Goal: Task Accomplishment & Management: Manage account settings

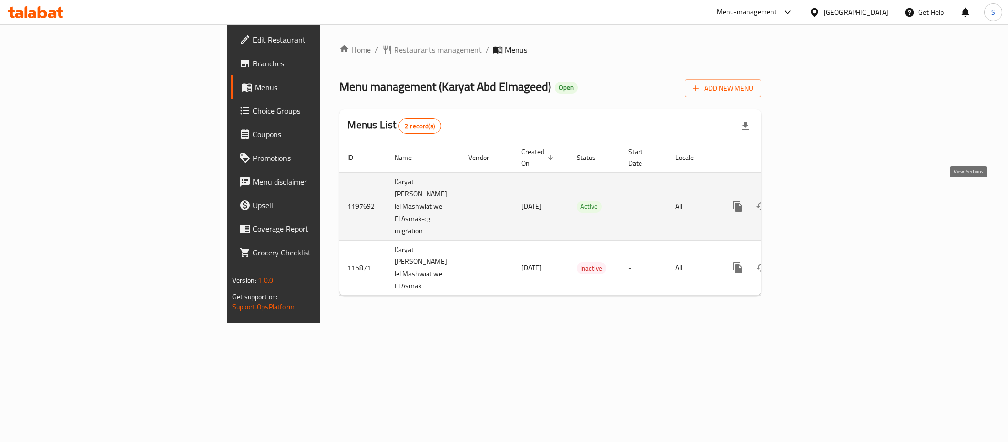
click at [815, 201] on icon "enhanced table" at bounding box center [809, 206] width 12 height 12
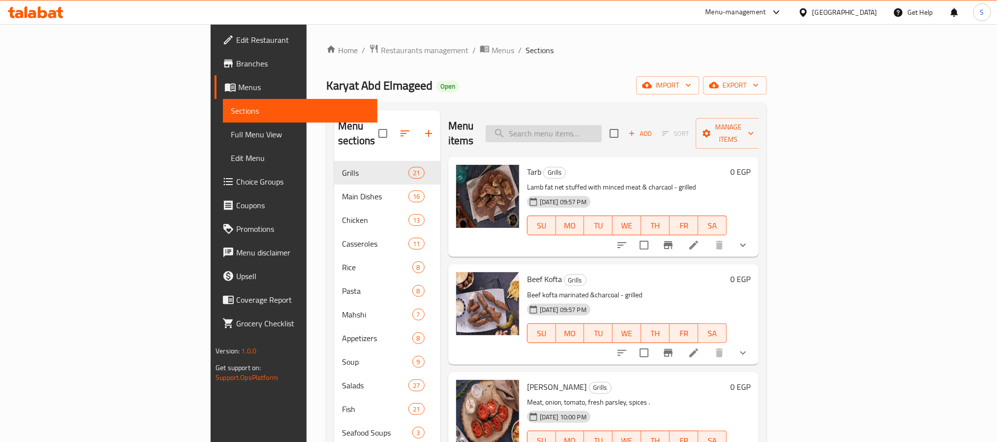
click at [596, 128] on input "search" at bounding box center [544, 133] width 116 height 17
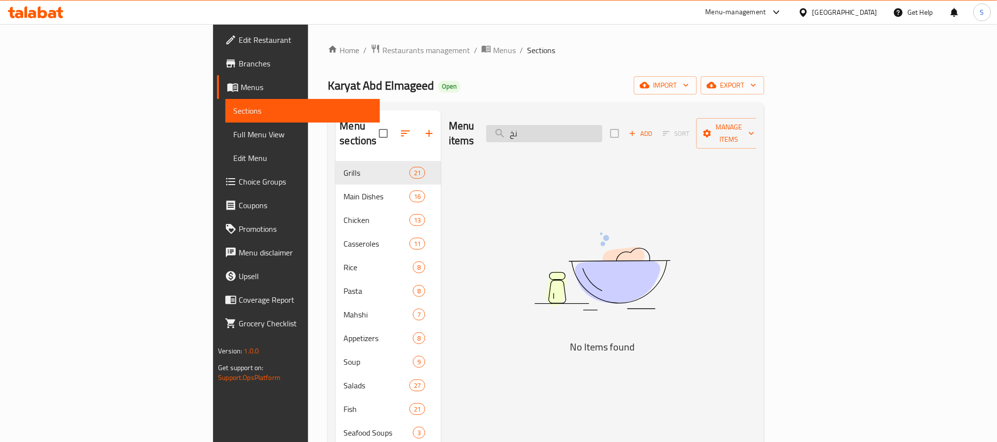
type input "ن"
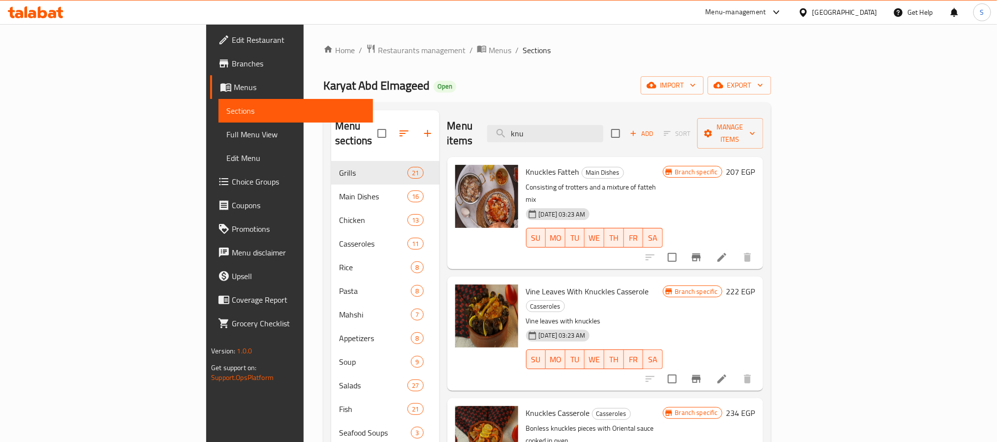
click at [526, 164] on span "Knuckles Fatteh" at bounding box center [553, 171] width 54 height 15
drag, startPoint x: 526, startPoint y: 155, endPoint x: 471, endPoint y: 145, distance: 55.0
click at [471, 157] on div "Knuckles Fatteh Main Dishes Consisting of trotters and a mixture of fatteh mix …" at bounding box center [605, 213] width 316 height 112
copy span "Knuckles Fatteh"
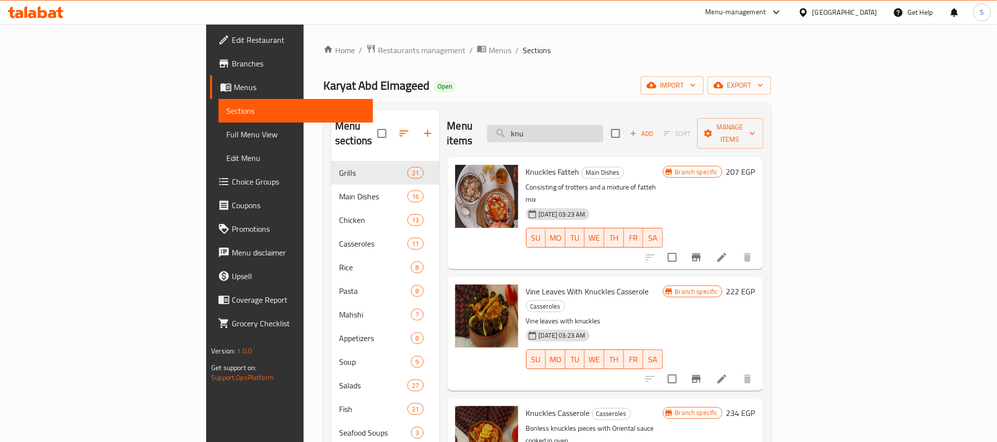
click at [603, 126] on input "knu" at bounding box center [545, 133] width 116 height 17
paste input "Knuckles Fatteh"
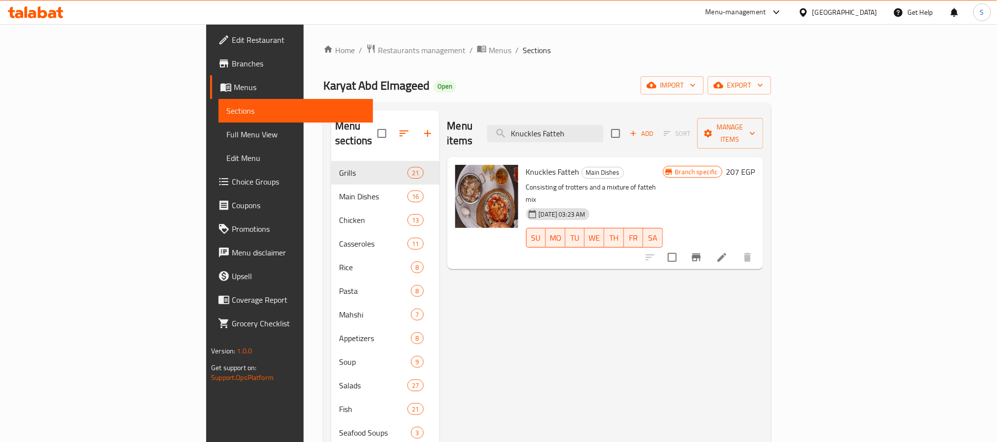
type input "Knuckles Fatteh"
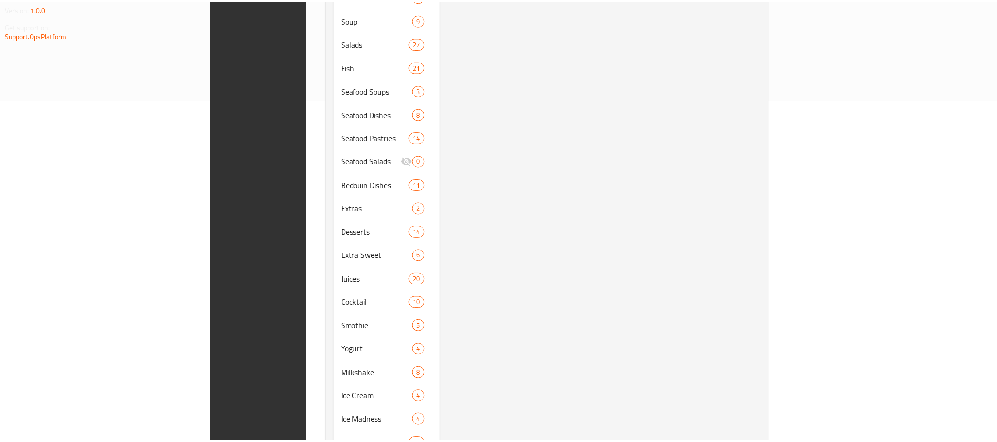
scroll to position [420, 0]
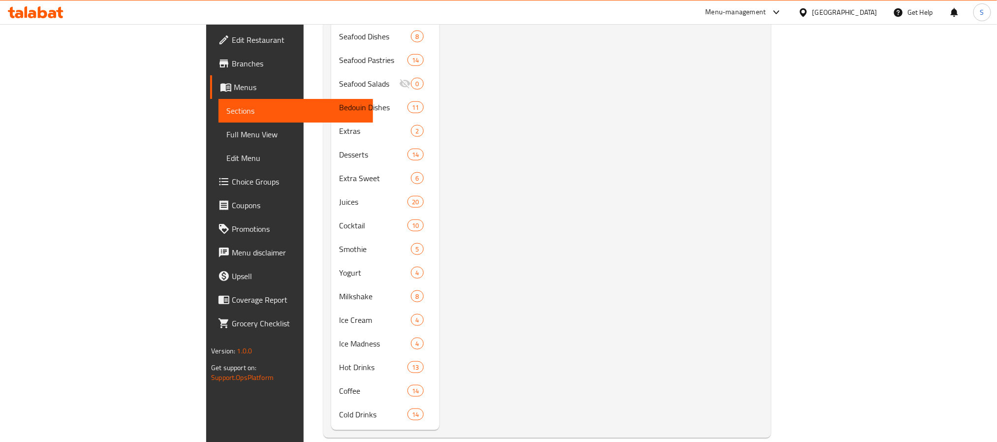
click at [763, 372] on div "Menu items Knuckles Fatteh Add Sort Manage items Knuckles Fatteh Main Dishes Co…" at bounding box center [601, 60] width 324 height 740
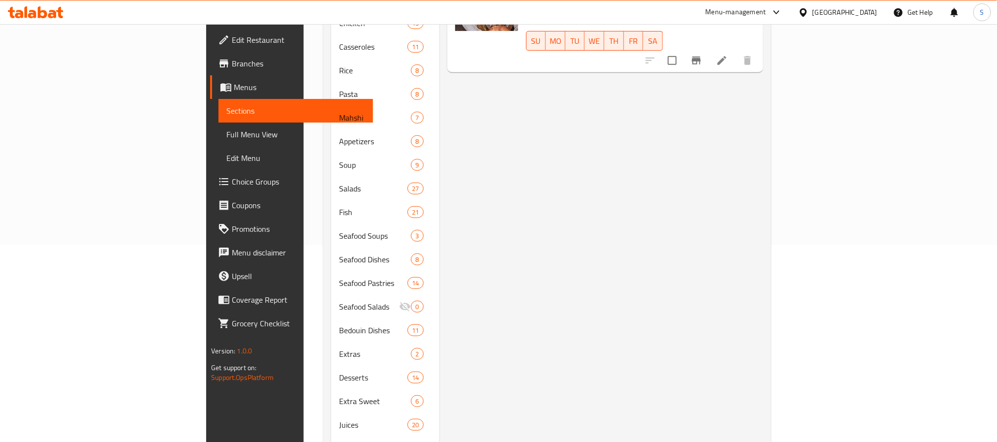
scroll to position [0, 0]
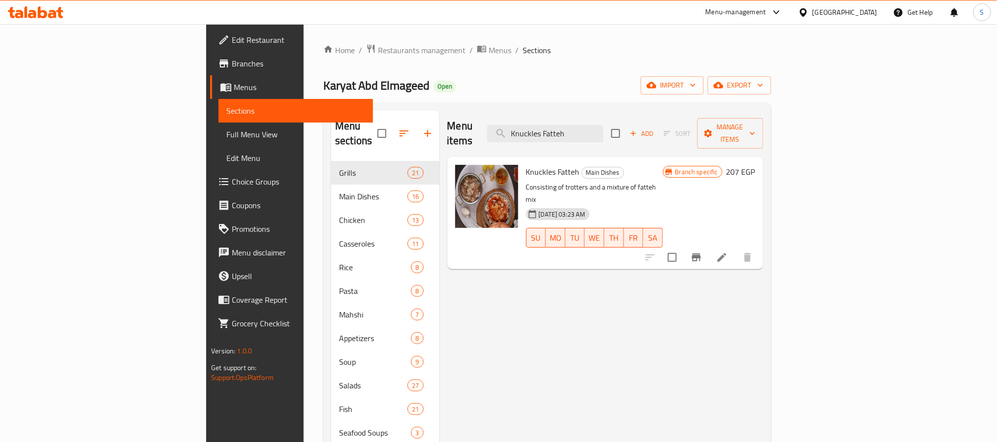
click at [755, 216] on div "Branch specific 207 EGP" at bounding box center [709, 213] width 93 height 96
click at [728, 251] on icon at bounding box center [722, 257] width 12 height 12
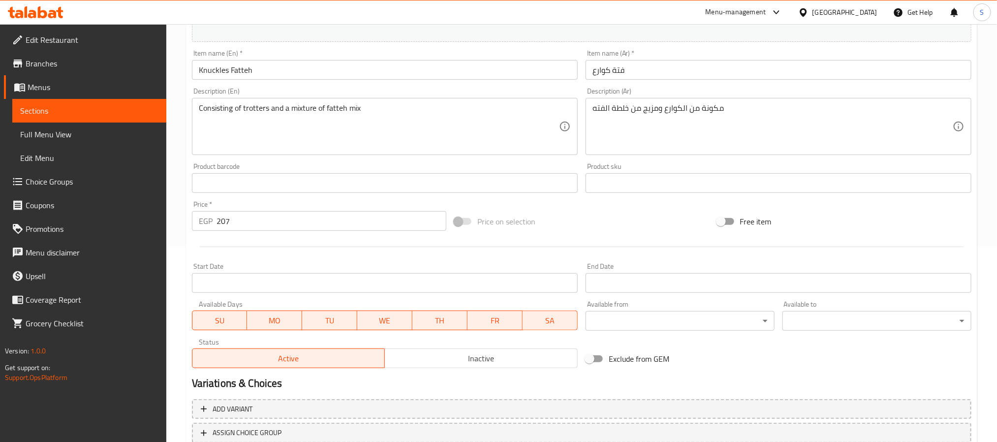
scroll to position [266, 0]
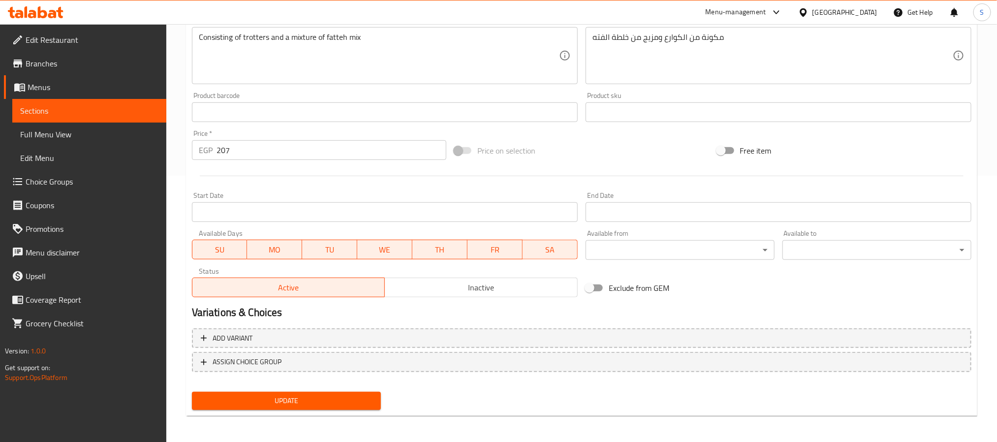
click at [457, 285] on span "Inactive" at bounding box center [481, 287] width 185 height 14
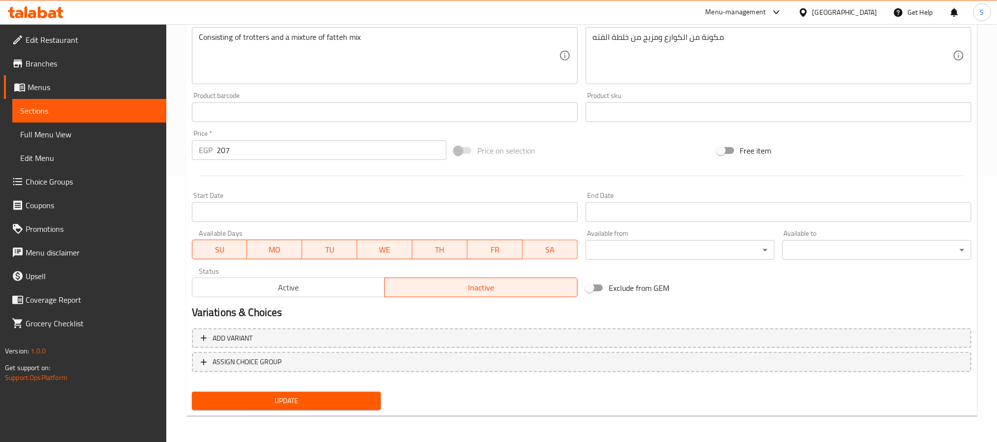
click at [306, 386] on div "Add variant ASSIGN CHOICE GROUP" at bounding box center [581, 356] width 787 height 64
click at [297, 404] on span "Update" at bounding box center [286, 401] width 173 height 12
drag, startPoint x: 57, startPoint y: 135, endPoint x: 38, endPoint y: 156, distance: 28.3
click at [57, 135] on span "Full Menu View" at bounding box center [89, 134] width 138 height 12
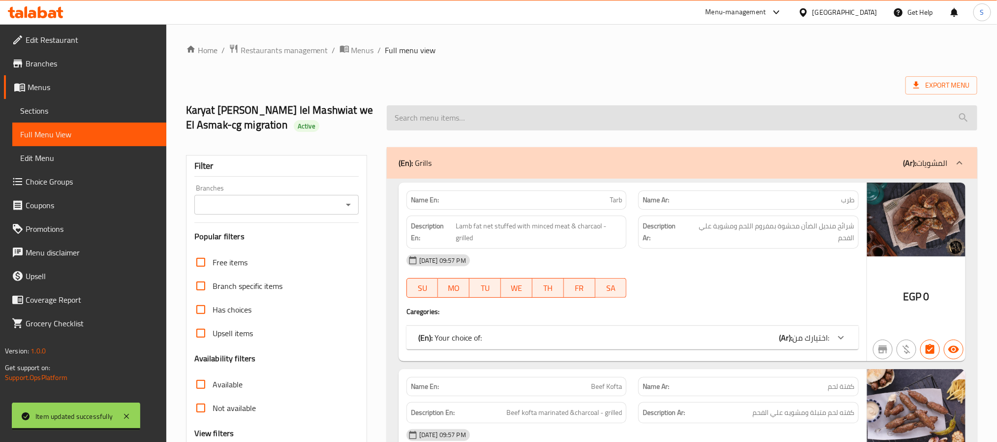
click at [548, 117] on input "search" at bounding box center [682, 117] width 591 height 25
paste input "Knuckles Fatteh"
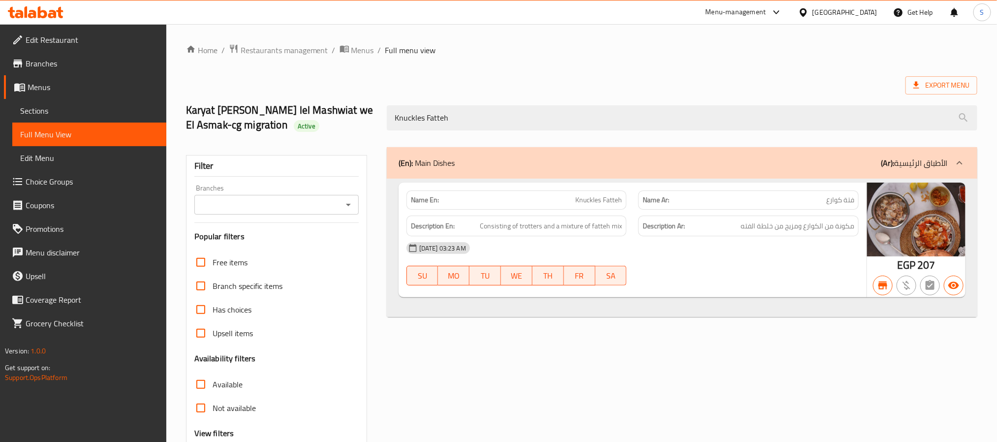
type input "Knuckles Fatteh"
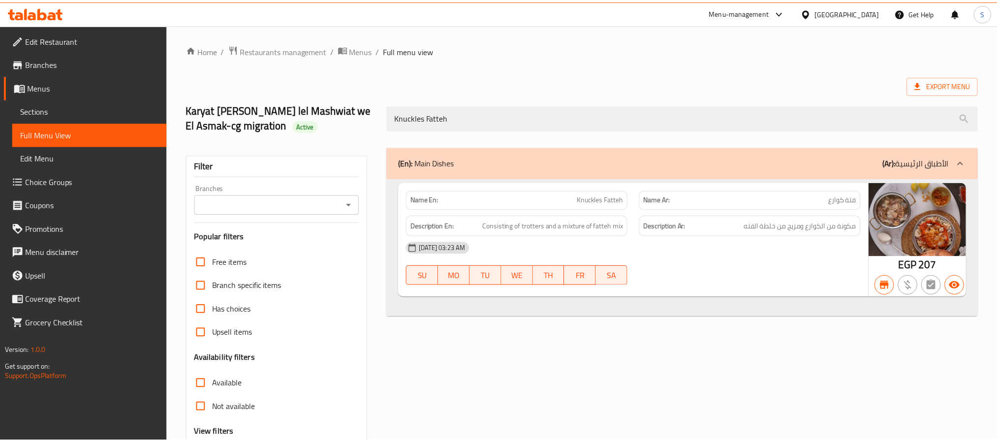
scroll to position [97, 0]
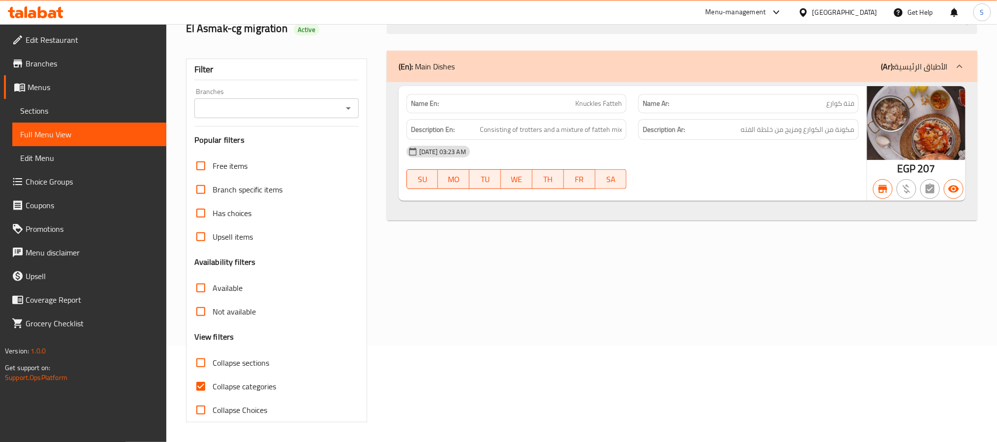
click at [479, 323] on div "(En): Main Dishes (Ar): الأطباق الرئيسية Name En: Knuckles Fatteh Name Ar: فتة …" at bounding box center [682, 236] width 602 height 383
